Goal: Task Accomplishment & Management: Use online tool/utility

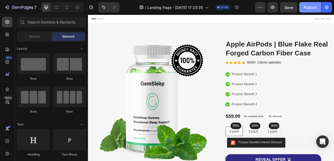
click at [307, 5] on div "Publish" at bounding box center [310, 7] width 13 height 5
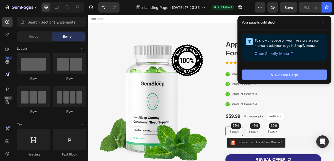
click at [284, 75] on div "View Live Page" at bounding box center [284, 74] width 27 height 5
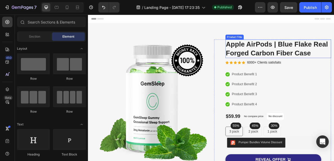
click at [334, 50] on h2 "Apple AirPods | Blue Flake Real Forged Carbon Fiber Case" at bounding box center [330, 57] width 134 height 23
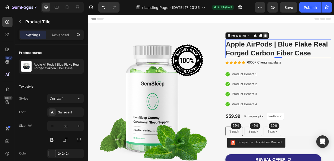
click at [312, 41] on icon at bounding box center [313, 41] width 3 height 4
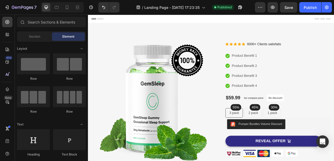
click at [66, 35] on span "Element" at bounding box center [68, 36] width 12 height 5
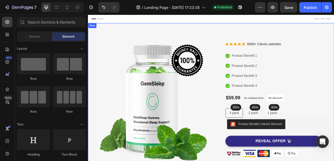
drag, startPoint x: 154, startPoint y: 50, endPoint x: 302, endPoint y: 34, distance: 148.3
click at [320, 35] on div "Image Image Free Shipping Heading On oders over $70 Text block Row Image Money-…" at bounding box center [244, 145] width 313 height 241
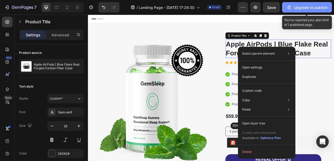
click at [304, 5] on div "Upgrade to publish" at bounding box center [306, 7] width 41 height 5
